Goal: Task Accomplishment & Management: Complete application form

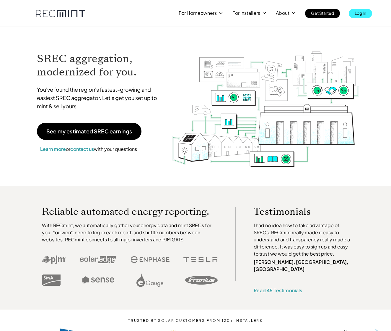
click at [360, 14] on p "Log In" at bounding box center [361, 13] width 12 height 8
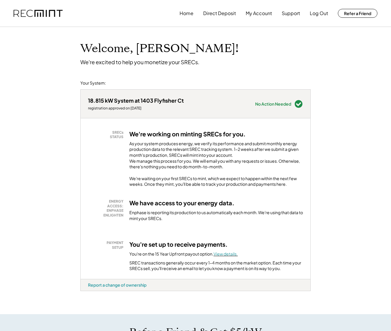
click at [226, 256] on font "View details." at bounding box center [226, 253] width 24 height 5
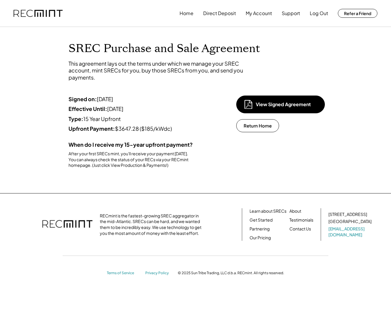
click at [56, 12] on img at bounding box center [38, 13] width 49 height 7
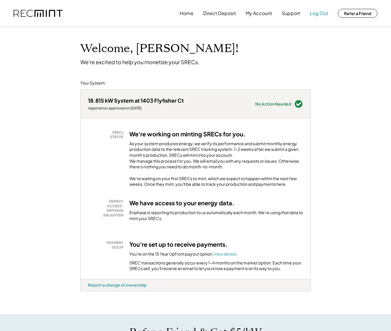
click at [326, 13] on button "Log Out" at bounding box center [319, 13] width 18 height 12
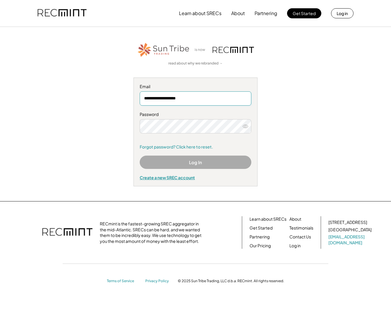
click at [171, 178] on div "Create a new SREC account" at bounding box center [196, 177] width 112 height 5
